Goal: Transaction & Acquisition: Purchase product/service

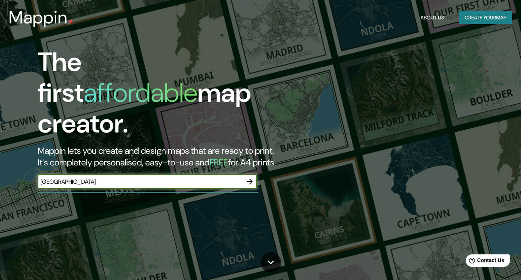
type input "[GEOGRAPHIC_DATA]"
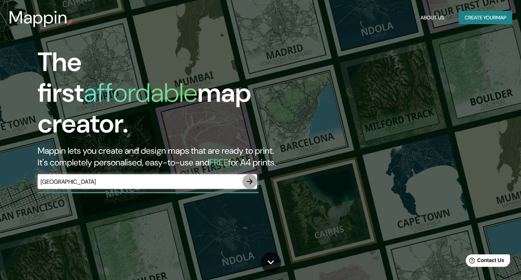
click at [249, 177] on icon "button" at bounding box center [249, 181] width 9 height 9
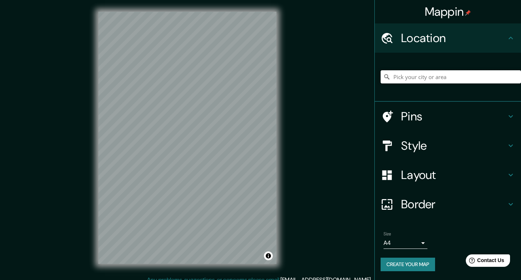
click at [430, 76] on input "Pick your city or area" at bounding box center [451, 76] width 140 height 13
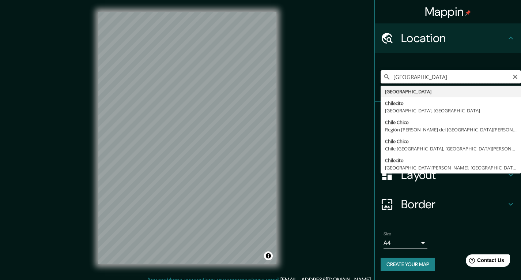
drag, startPoint x: 424, startPoint y: 76, endPoint x: 366, endPoint y: 82, distance: 58.8
click at [366, 82] on div "Mappin Location [GEOGRAPHIC_DATA] [GEOGRAPHIC_DATA] [GEOGRAPHIC_DATA] [GEOGRAPH…" at bounding box center [260, 143] width 521 height 287
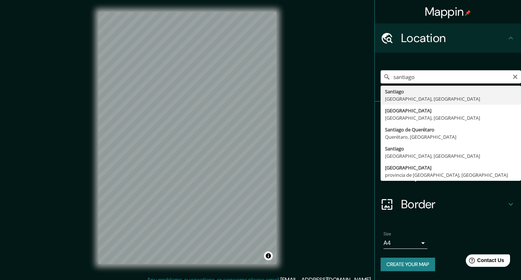
type input "[GEOGRAPHIC_DATA], [GEOGRAPHIC_DATA], [GEOGRAPHIC_DATA]"
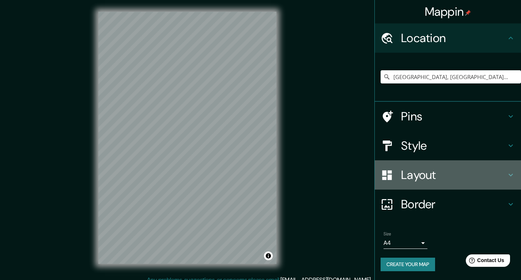
click at [417, 179] on h4 "Layout" at bounding box center [453, 174] width 105 height 15
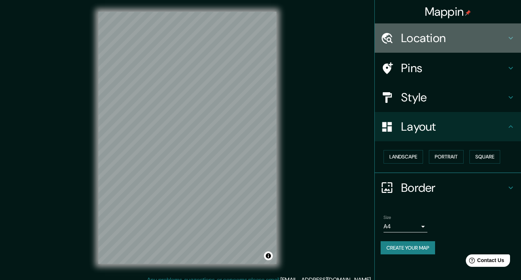
click at [444, 43] on h4 "Location" at bounding box center [453, 38] width 105 height 15
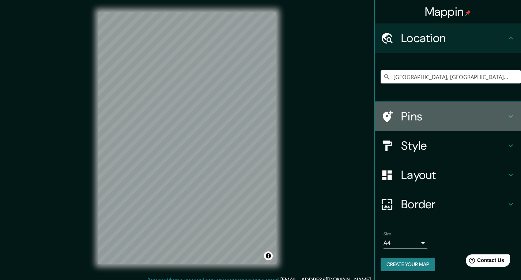
click at [436, 110] on h4 "Pins" at bounding box center [453, 116] width 105 height 15
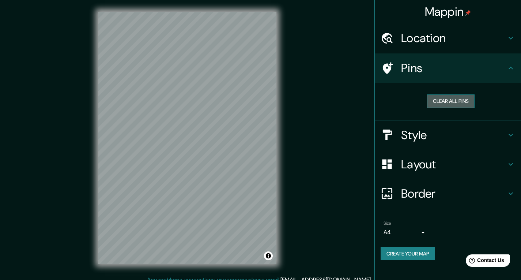
click at [439, 103] on button "Clear all pins" at bounding box center [451, 101] width 48 height 14
click at [396, 62] on div at bounding box center [391, 68] width 20 height 13
click at [392, 72] on icon at bounding box center [387, 68] width 13 height 13
drag, startPoint x: 180, startPoint y: 160, endPoint x: 177, endPoint y: 144, distance: 16.9
click at [177, 146] on div at bounding box center [174, 149] width 6 height 6
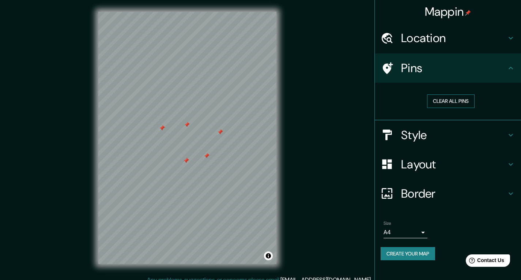
click at [451, 101] on button "Clear all pins" at bounding box center [451, 101] width 48 height 14
click at [437, 135] on h4 "Style" at bounding box center [453, 135] width 105 height 15
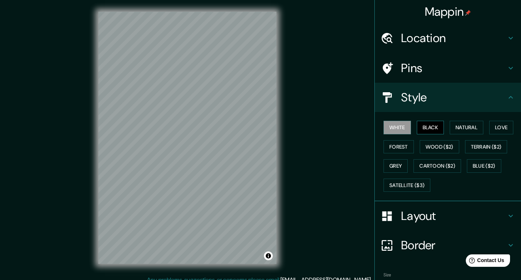
click at [419, 132] on button "Black" at bounding box center [430, 128] width 27 height 14
click at [454, 132] on button "Natural" at bounding box center [467, 128] width 34 height 14
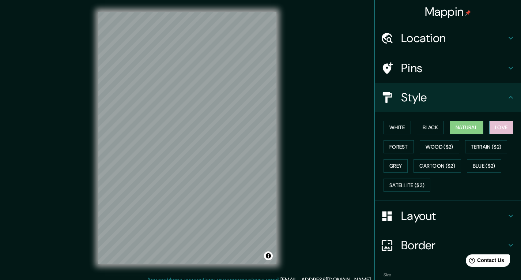
click at [503, 131] on button "Love" at bounding box center [501, 128] width 24 height 14
click at [381, 148] on div "White Black Natural Love Forest Wood ($2) Terrain ($2) Grey Cartoon ($2) Blue (…" at bounding box center [451, 156] width 140 height 77
click at [392, 150] on button "Forest" at bounding box center [398, 147] width 30 height 14
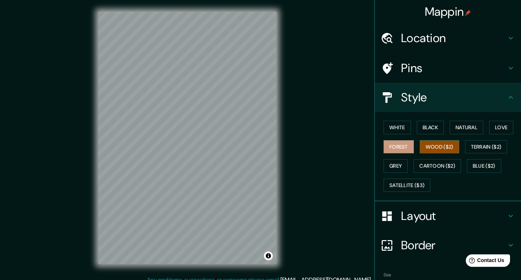
click at [424, 148] on button "Wood ($2)" at bounding box center [439, 147] width 39 height 14
click at [459, 148] on div "White Black Natural Love Forest Wood ($2) Terrain ($2) Grey Cartoon ($2) Blue (…" at bounding box center [451, 156] width 140 height 77
click at [478, 148] on button "Terrain ($2)" at bounding box center [486, 147] width 42 height 14
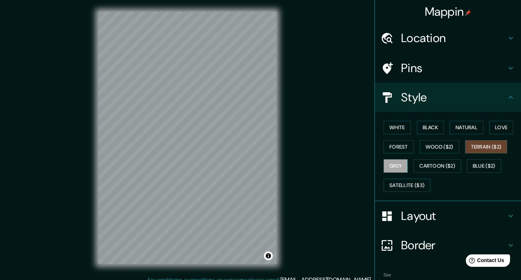
click at [388, 166] on button "Grey" at bounding box center [395, 166] width 24 height 14
click at [387, 130] on button "White" at bounding box center [396, 128] width 27 height 14
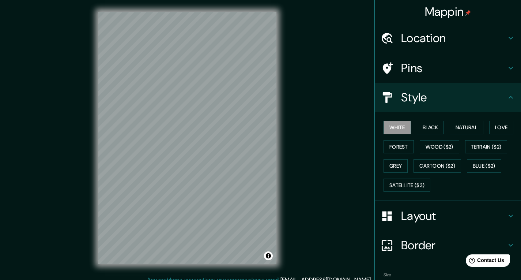
click at [417, 221] on h4 "Layout" at bounding box center [453, 215] width 105 height 15
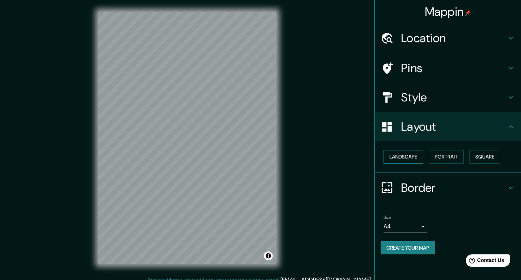
click at [404, 154] on button "Landscape" at bounding box center [402, 157] width 39 height 14
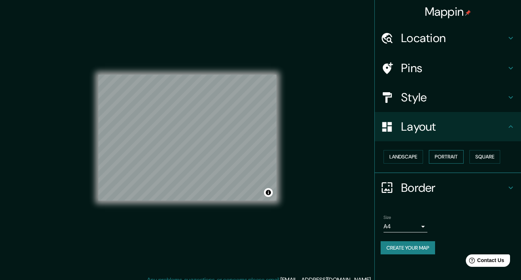
click at [456, 161] on button "Portrait" at bounding box center [446, 157] width 35 height 14
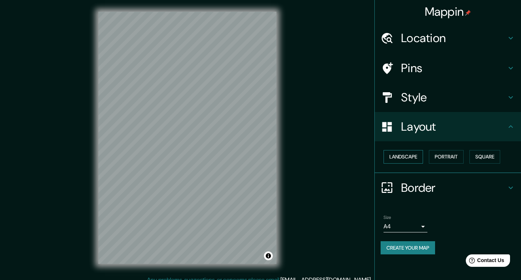
click at [409, 155] on button "Landscape" at bounding box center [402, 157] width 39 height 14
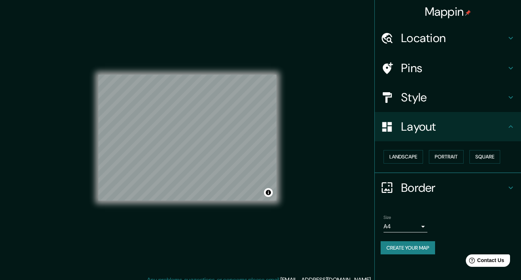
click at [419, 190] on h4 "Border" at bounding box center [453, 187] width 105 height 15
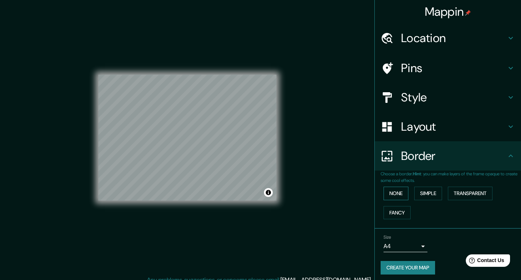
click at [385, 194] on button "None" at bounding box center [395, 193] width 25 height 14
click at [422, 194] on button "Simple" at bounding box center [428, 193] width 28 height 14
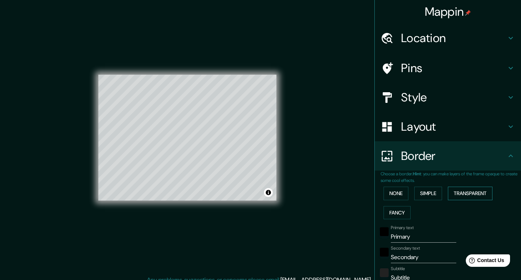
click at [462, 194] on button "Transparent" at bounding box center [470, 193] width 45 height 14
click at [398, 211] on button "Fancy" at bounding box center [396, 213] width 27 height 14
click at [392, 197] on button "None" at bounding box center [395, 193] width 25 height 14
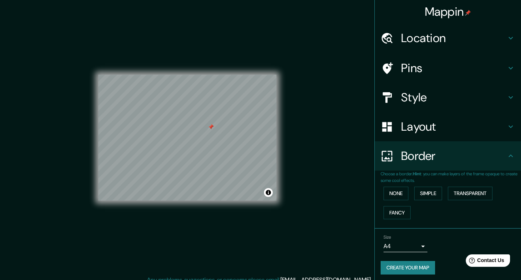
click at [470, 62] on h4 "Pins" at bounding box center [453, 68] width 105 height 15
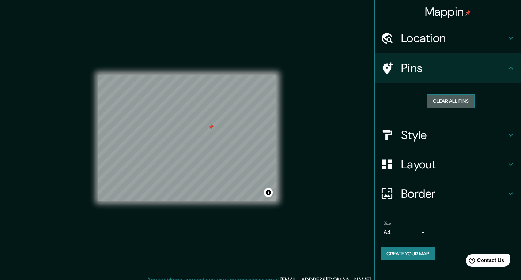
click at [455, 100] on button "Clear all pins" at bounding box center [451, 101] width 48 height 14
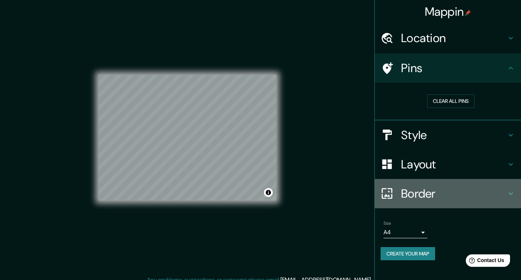
click at [431, 183] on div "Border" at bounding box center [448, 193] width 146 height 29
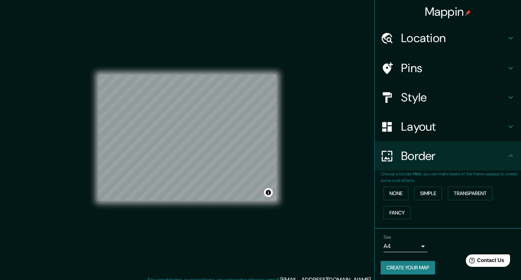
click at [417, 124] on h4 "Layout" at bounding box center [453, 126] width 105 height 15
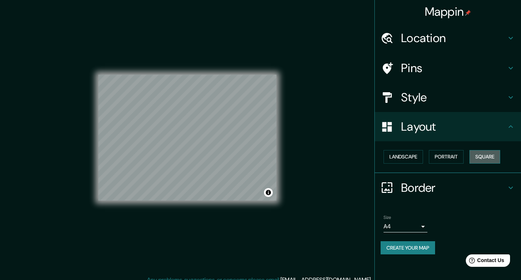
click at [487, 156] on button "Square" at bounding box center [484, 157] width 31 height 14
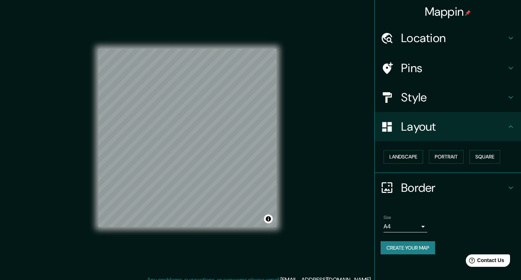
click at [438, 41] on h4 "Location" at bounding box center [453, 38] width 105 height 15
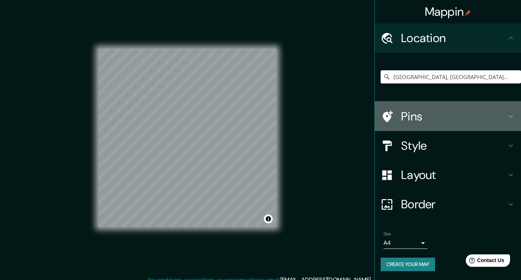
click at [435, 116] on h4 "Pins" at bounding box center [453, 116] width 105 height 15
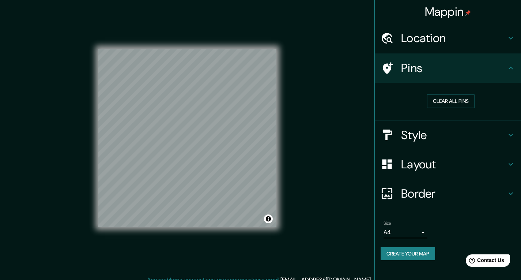
click at [435, 133] on h4 "Style" at bounding box center [453, 135] width 105 height 15
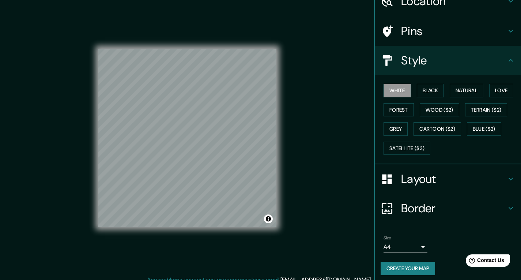
scroll to position [41, 0]
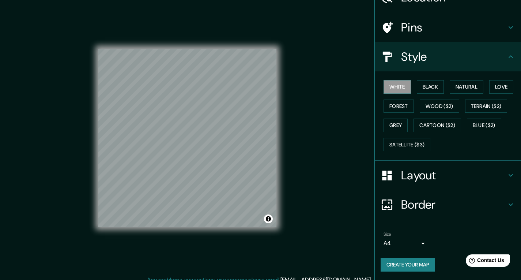
click at [421, 270] on button "Create your map" at bounding box center [408, 265] width 54 height 14
click at [399, 262] on button "Create your map" at bounding box center [408, 265] width 54 height 14
click at [424, 268] on button "Create your map" at bounding box center [408, 265] width 54 height 14
click at [398, 251] on div "Size A4 single" at bounding box center [448, 239] width 135 height 23
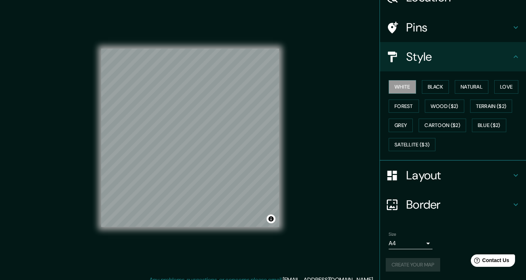
click at [401, 245] on body "Mappin Location [GEOGRAPHIC_DATA], [GEOGRAPHIC_DATA], [GEOGRAPHIC_DATA] Pins St…" at bounding box center [263, 140] width 526 height 280
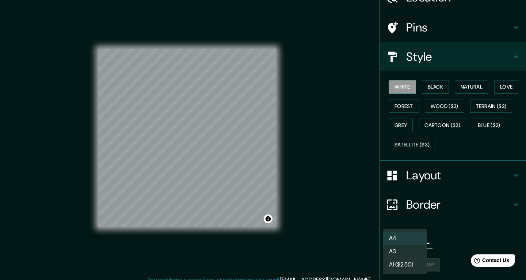
click at [403, 241] on li "A4" at bounding box center [405, 237] width 44 height 13
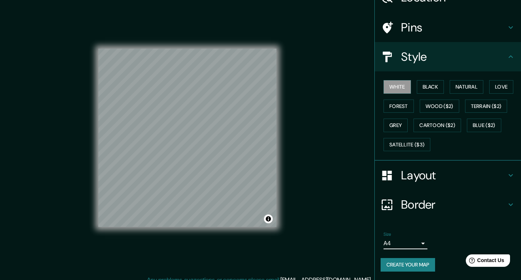
click at [388, 260] on button "Create your map" at bounding box center [408, 265] width 54 height 14
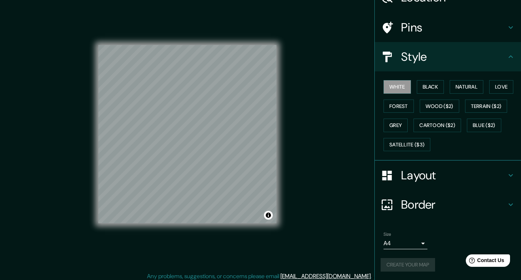
scroll to position [7, 0]
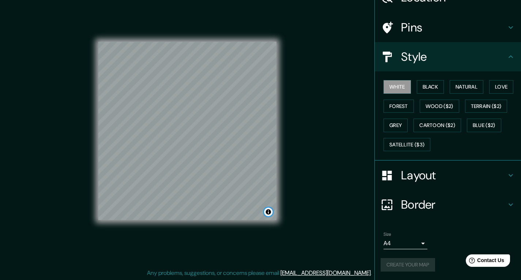
click at [271, 212] on button "Toggle attribution" at bounding box center [268, 211] width 9 height 9
click at [292, 196] on div "Mappin Location [GEOGRAPHIC_DATA], [GEOGRAPHIC_DATA], [GEOGRAPHIC_DATA] Pins St…" at bounding box center [260, 136] width 521 height 287
drag, startPoint x: 424, startPoint y: 264, endPoint x: 428, endPoint y: 262, distance: 4.4
click at [428, 262] on div "Create your map" at bounding box center [448, 265] width 135 height 14
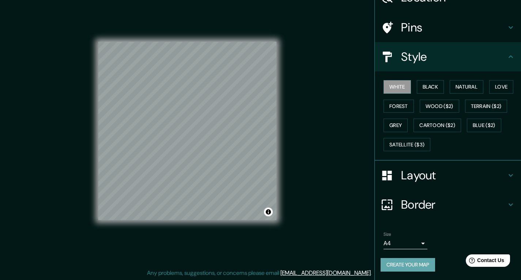
click at [409, 266] on button "Create your map" at bounding box center [408, 265] width 54 height 14
